Goal: Task Accomplishment & Management: Use online tool/utility

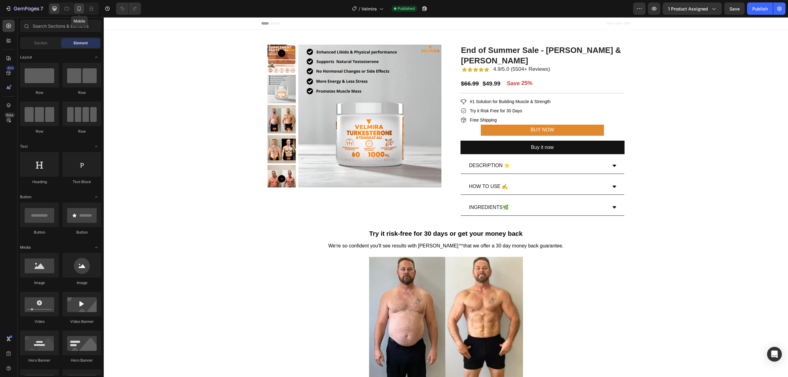
click at [80, 7] on icon at bounding box center [79, 9] width 6 height 6
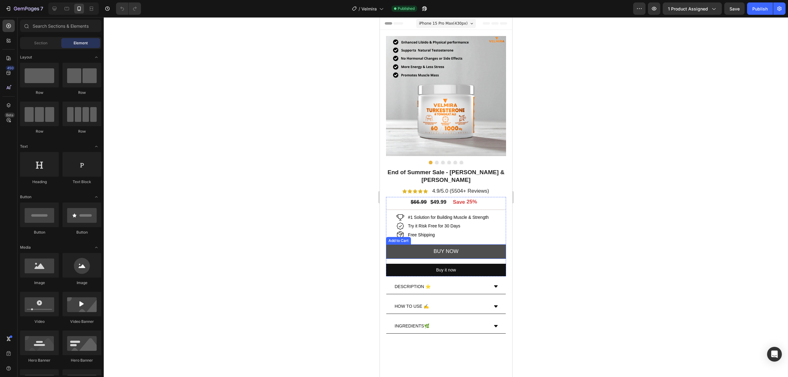
click at [487, 249] on button "BUY NOW" at bounding box center [445, 251] width 120 height 14
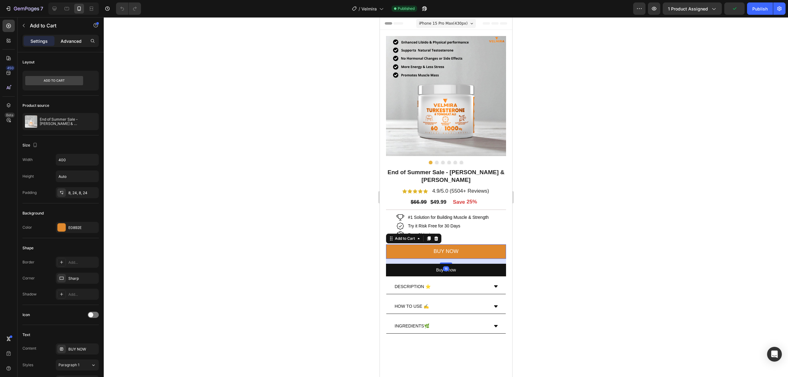
click at [77, 37] on div "Advanced" at bounding box center [71, 41] width 31 height 10
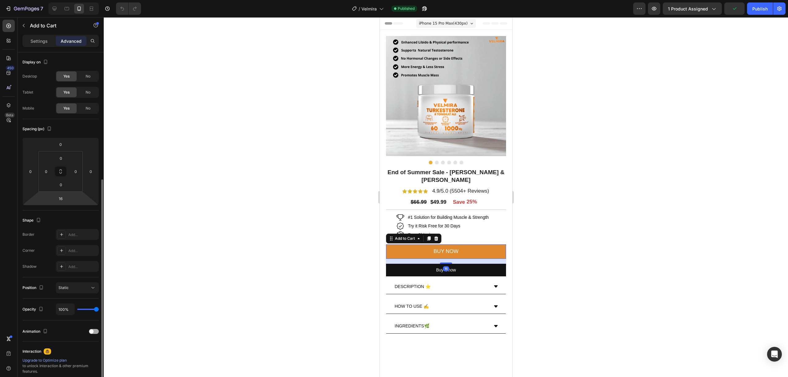
scroll to position [69, 0]
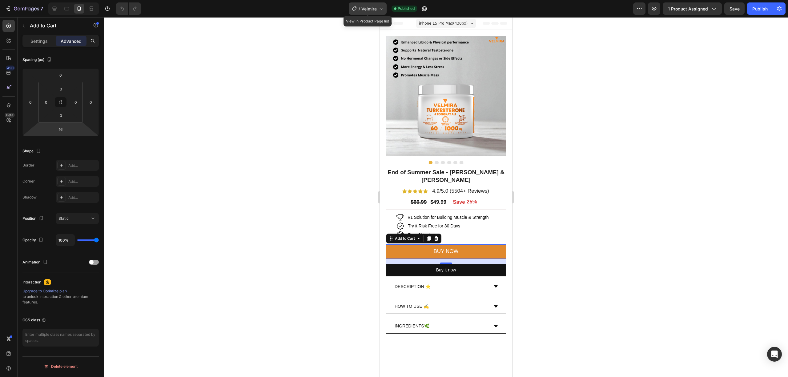
click at [373, 9] on span "Velmira" at bounding box center [368, 9] width 15 height 6
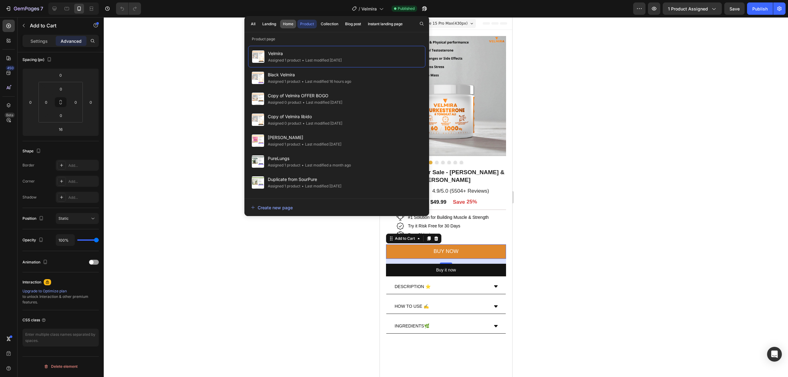
click at [292, 24] on div "Home" at bounding box center [288, 24] width 10 height 6
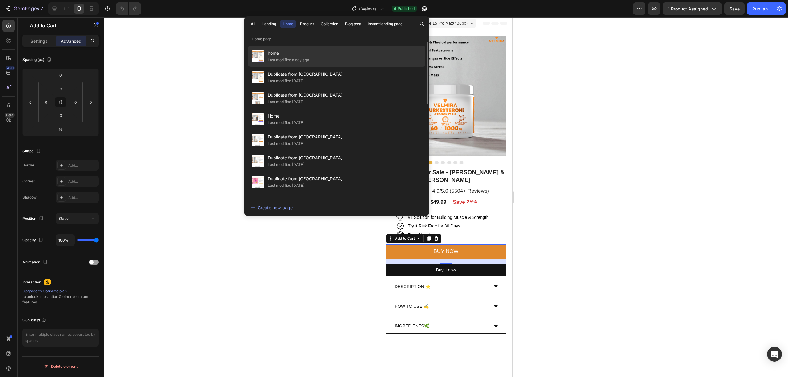
click at [313, 67] on div "home Last modified a day ago" at bounding box center [336, 77] width 177 height 21
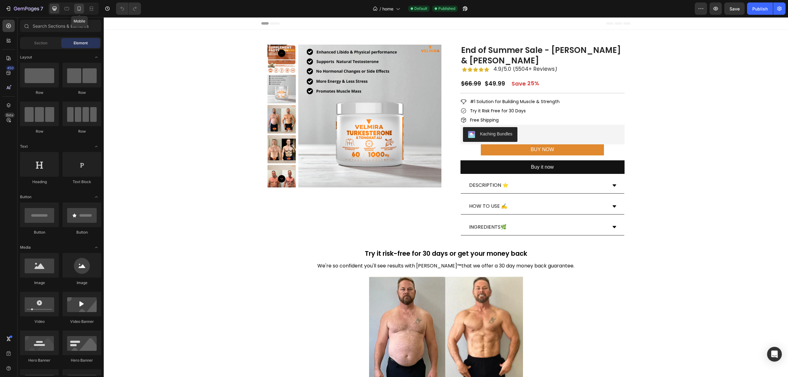
click at [78, 6] on icon at bounding box center [79, 9] width 6 height 6
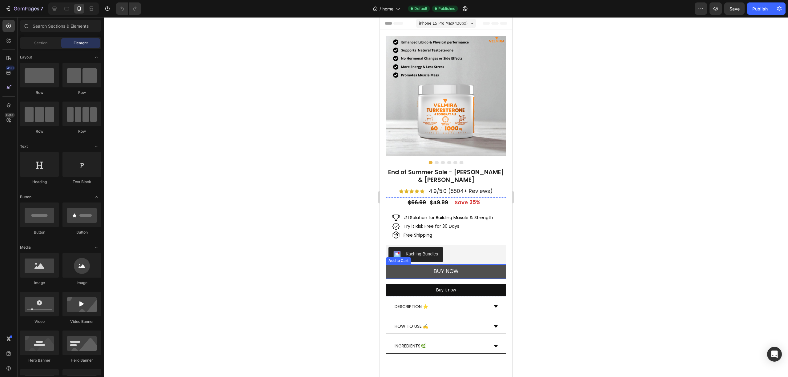
click at [483, 269] on button "BUY NOW" at bounding box center [445, 271] width 120 height 14
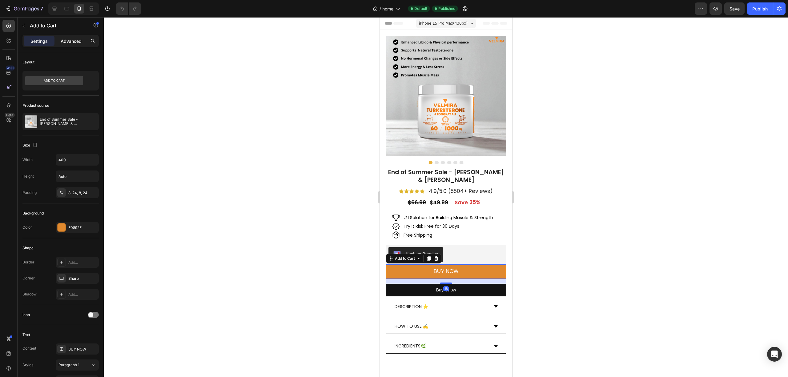
click at [82, 42] on div "Advanced" at bounding box center [71, 41] width 31 height 10
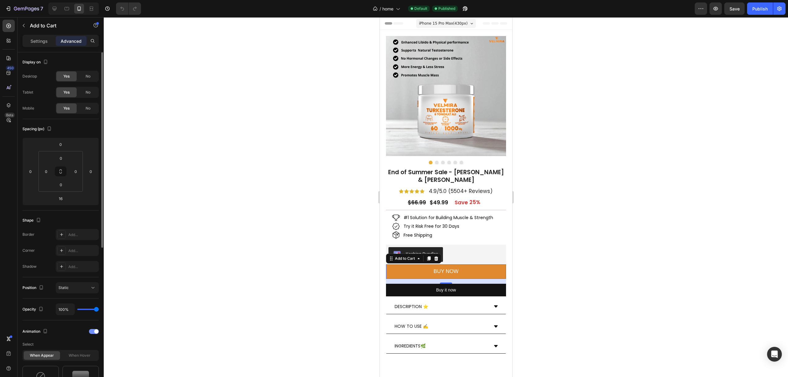
click at [95, 332] on span at bounding box center [96, 331] width 4 height 4
click at [754, 8] on div "Publish" at bounding box center [759, 9] width 15 height 6
